Goal: Understand process/instructions

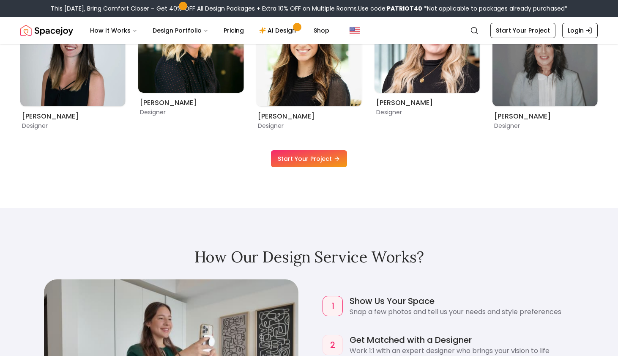
scroll to position [634, 0]
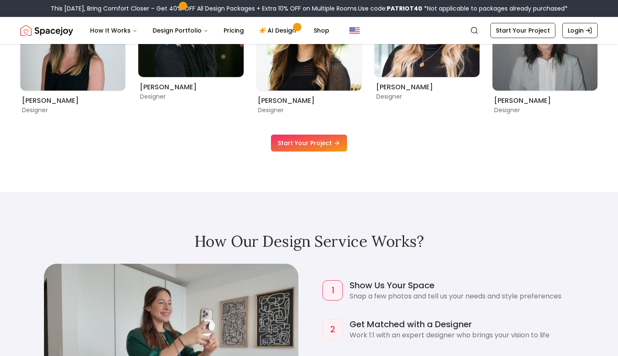
click at [314, 139] on link "Start Your Project" at bounding box center [309, 142] width 76 height 17
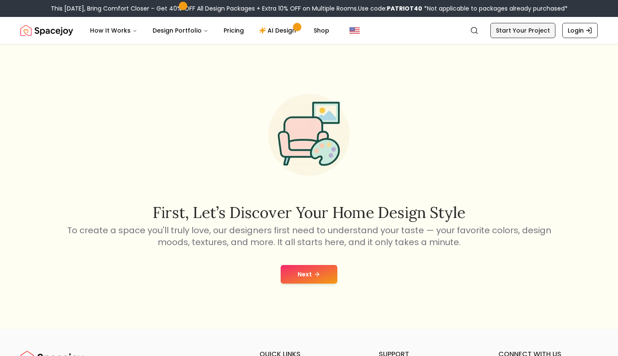
click at [526, 34] on link "Start Your Project" at bounding box center [523, 30] width 65 height 15
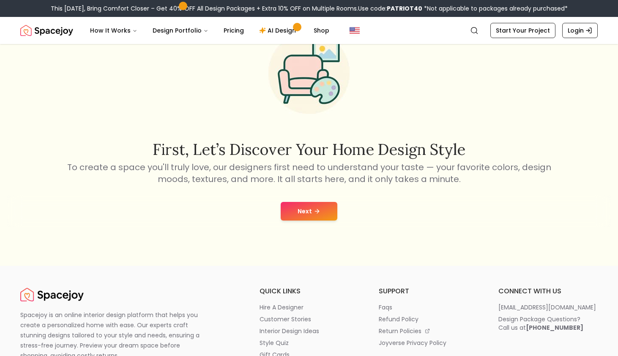
scroll to position [169, 0]
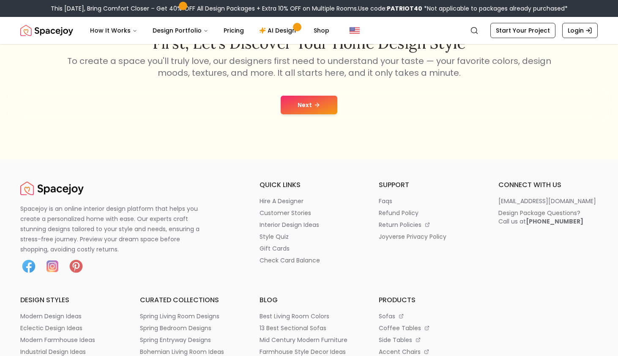
click at [329, 106] on button "Next" at bounding box center [309, 105] width 57 height 19
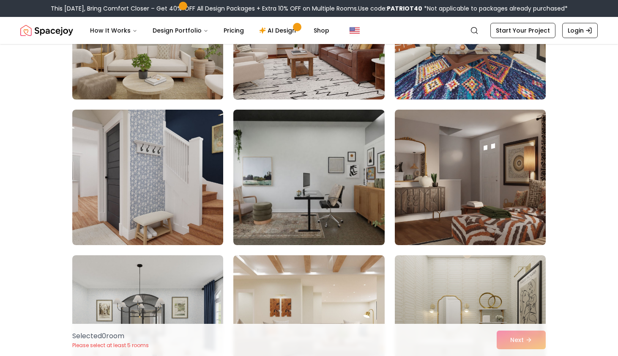
scroll to position [296, 0]
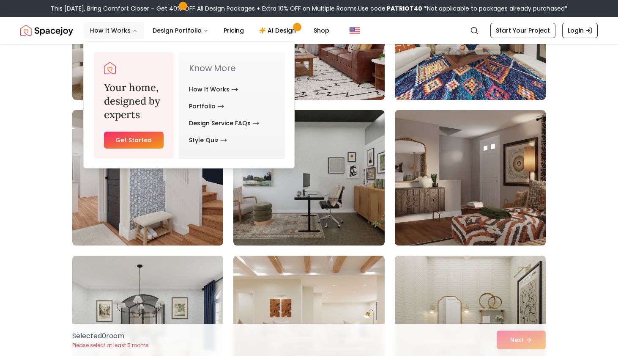
click at [107, 31] on button "How It Works" at bounding box center [113, 30] width 61 height 17
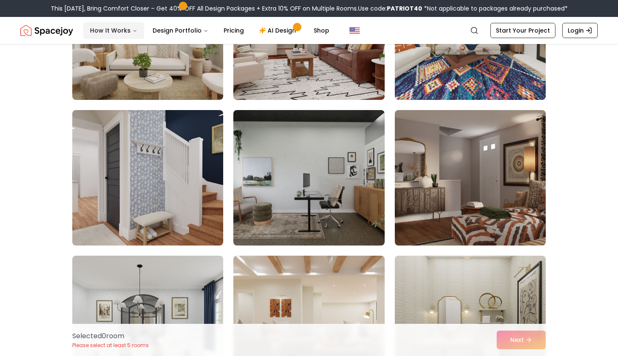
click at [104, 27] on button "How It Works" at bounding box center [113, 30] width 61 height 17
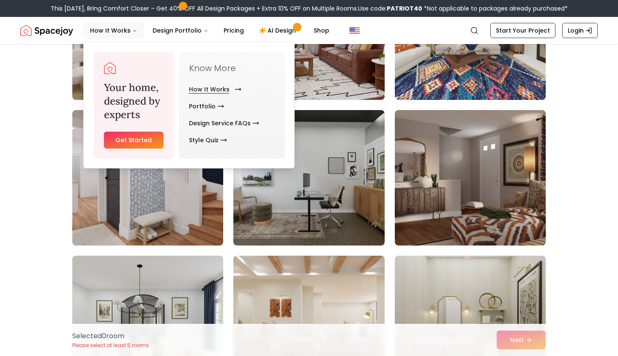
click at [214, 90] on link "How It Works" at bounding box center [213, 89] width 49 height 17
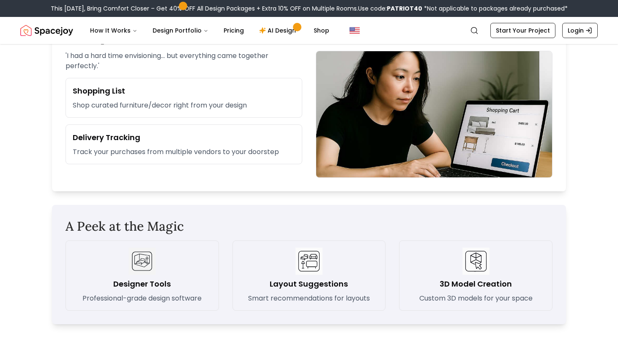
scroll to position [1057, 0]
